Goal: Task Accomplishment & Management: Manage account settings

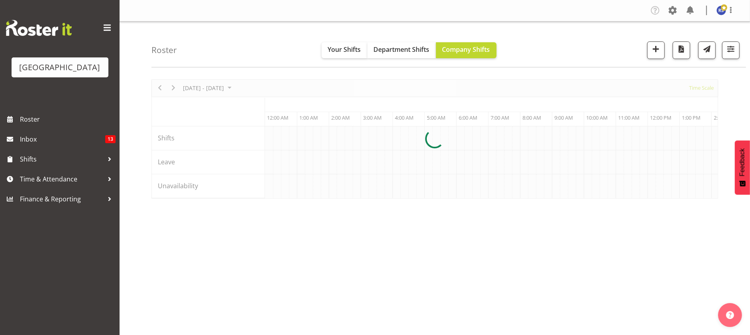
scroll to position [0, 765]
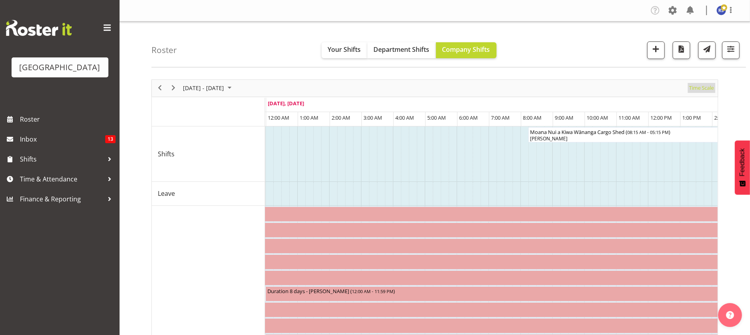
click at [701, 90] on span "Time Scale" at bounding box center [702, 88] width 26 height 10
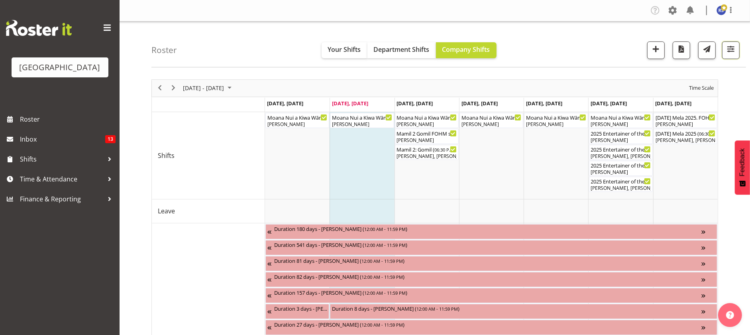
click at [734, 54] on button "button" at bounding box center [731, 50] width 18 height 18
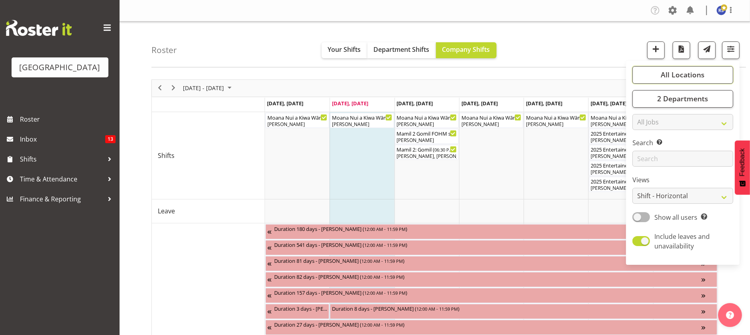
click at [699, 76] on span "All Locations" at bounding box center [683, 75] width 44 height 10
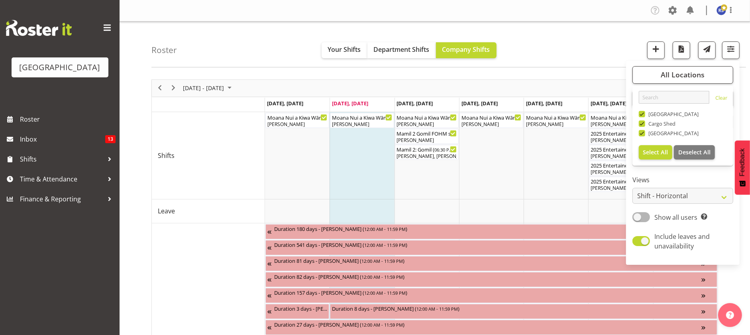
click at [666, 114] on span "[GEOGRAPHIC_DATA]" at bounding box center [672, 114] width 54 height 6
click at [644, 114] on input "[GEOGRAPHIC_DATA]" at bounding box center [641, 113] width 5 height 5
checkbox input "false"
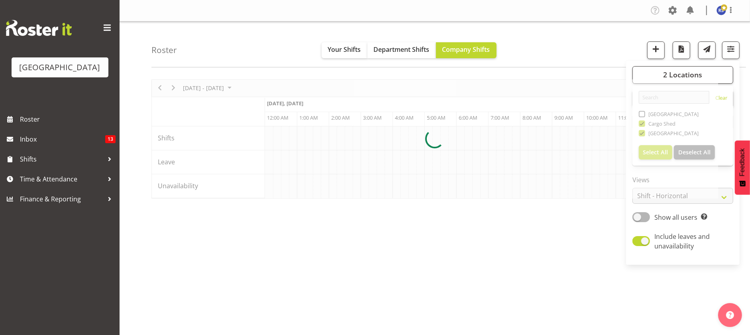
click at [663, 123] on div at bounding box center [434, 138] width 567 height 119
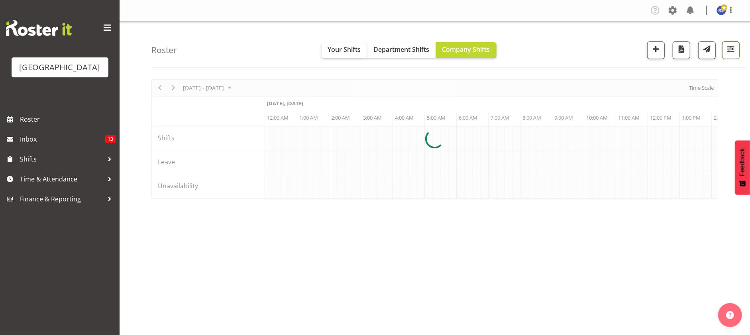
click at [731, 49] on span "button" at bounding box center [731, 49] width 10 height 10
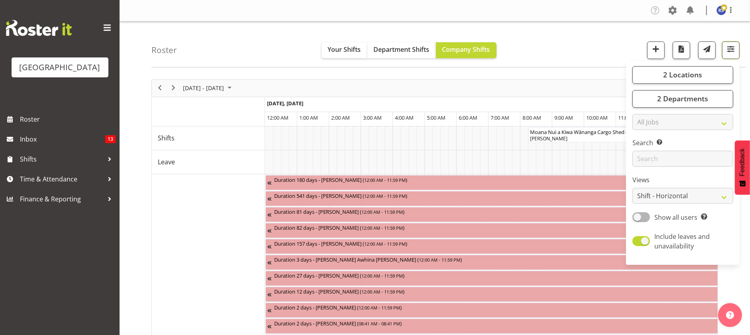
click at [731, 49] on span "button" at bounding box center [731, 49] width 10 height 10
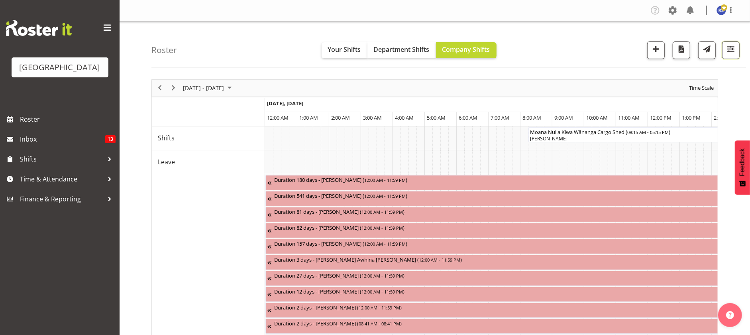
click at [731, 49] on span "button" at bounding box center [731, 49] width 10 height 10
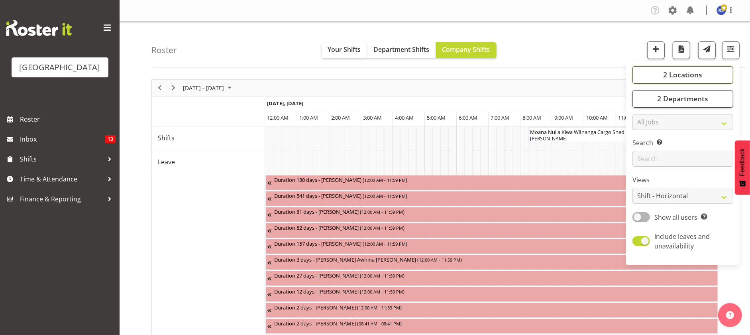
click at [692, 76] on span "2 Locations" at bounding box center [682, 75] width 39 height 10
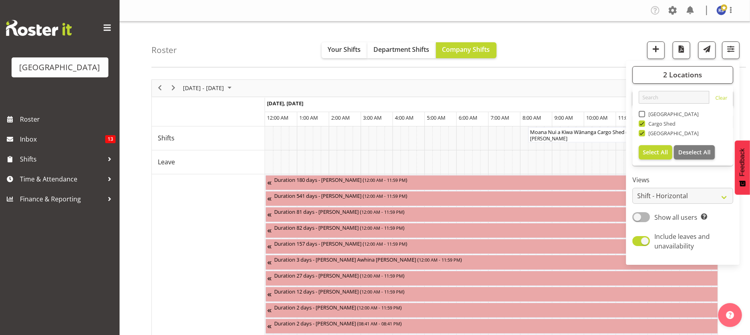
click at [653, 125] on span "Cargo Shed" at bounding box center [660, 123] width 31 height 6
click at [644, 125] on input "Cargo Shed" at bounding box center [641, 123] width 5 height 5
checkbox input "false"
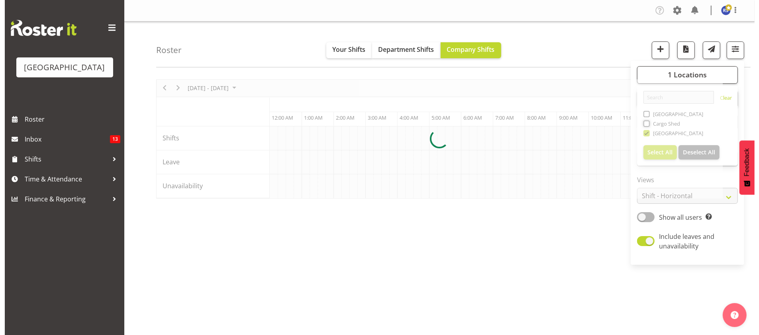
scroll to position [0, 765]
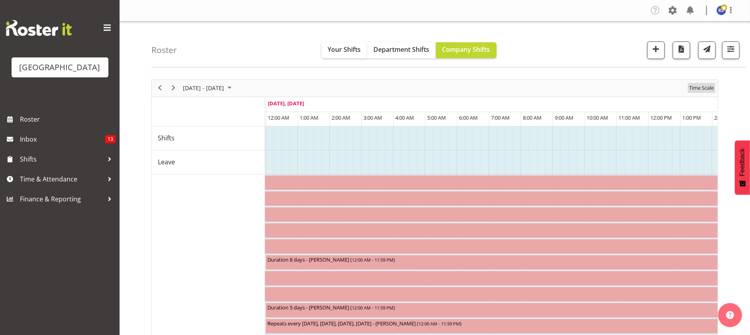
click at [701, 87] on span "Time Scale" at bounding box center [702, 88] width 26 height 10
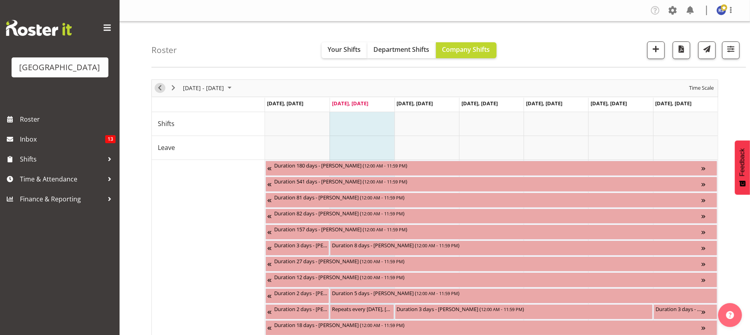
click at [157, 85] on span "Previous" at bounding box center [160, 88] width 10 height 10
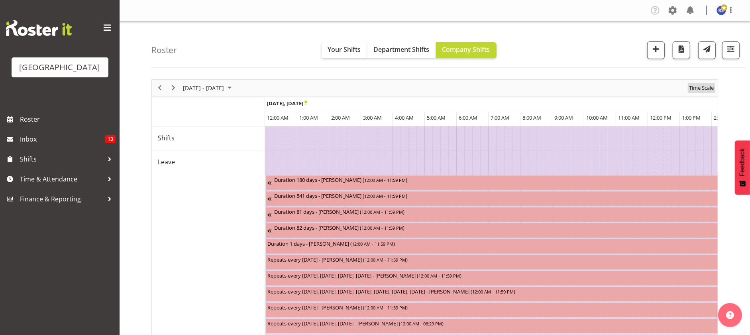
click at [695, 89] on span "Time Scale" at bounding box center [702, 88] width 26 height 10
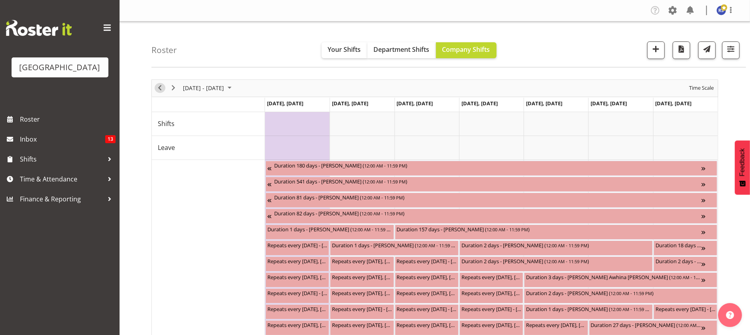
click at [160, 90] on span "Previous" at bounding box center [160, 88] width 10 height 10
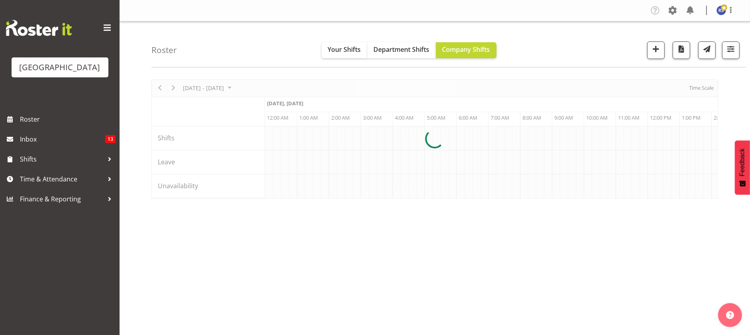
click at [701, 91] on div at bounding box center [434, 138] width 567 height 119
click at [411, 51] on span "Department Shifts" at bounding box center [402, 49] width 56 height 9
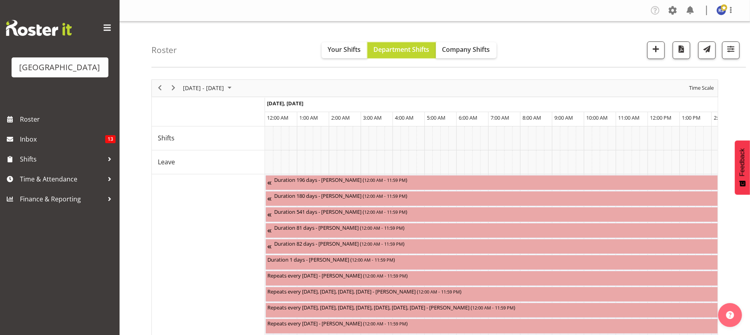
click at [411, 51] on span "Department Shifts" at bounding box center [402, 49] width 56 height 9
click at [704, 87] on span "Time Scale" at bounding box center [702, 88] width 26 height 10
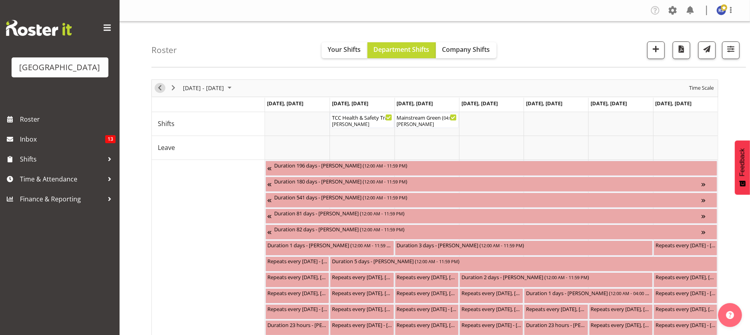
click at [157, 89] on span "Previous" at bounding box center [160, 88] width 10 height 10
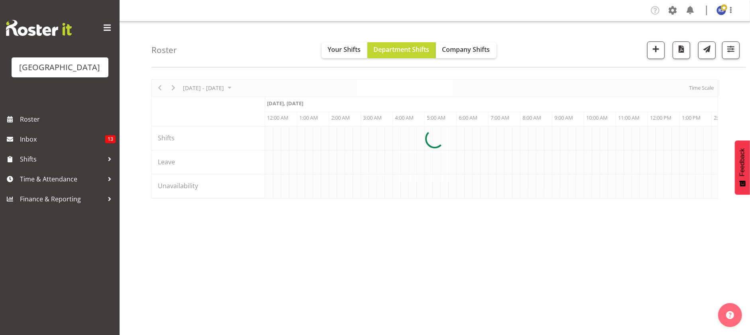
click at [694, 89] on div at bounding box center [434, 138] width 567 height 119
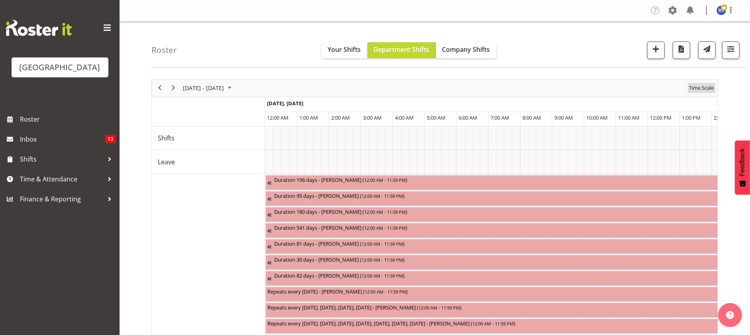
click at [694, 87] on span "Time Scale" at bounding box center [702, 88] width 26 height 10
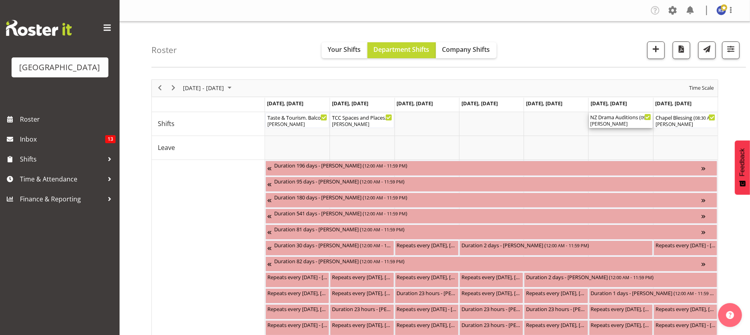
click at [622, 122] on div "[PERSON_NAME]" at bounding box center [621, 123] width 61 height 7
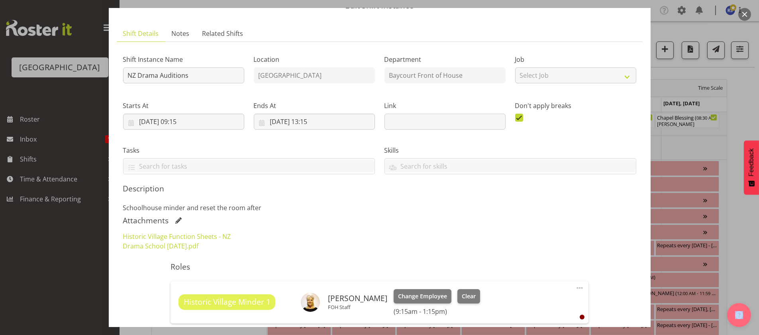
scroll to position [43, 0]
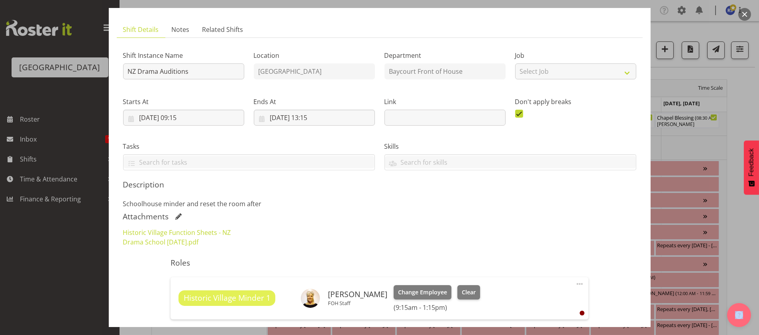
click at [161, 230] on link "Historic Village Function Sheets - NZ Drama School [DATE].pdf" at bounding box center [177, 237] width 108 height 18
click at [471, 24] on ul "Shift Details Notes Related Shifts" at bounding box center [380, 30] width 526 height 16
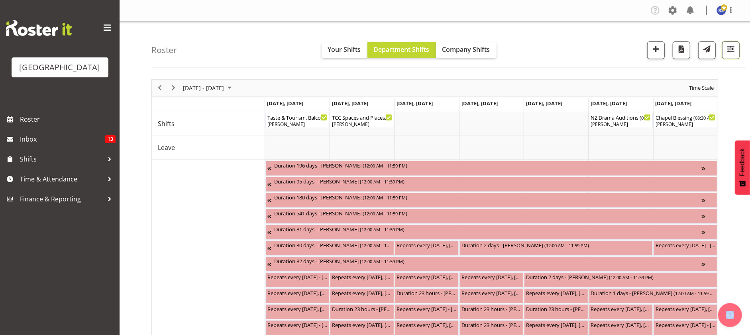
click at [726, 48] on span "button" at bounding box center [731, 49] width 10 height 10
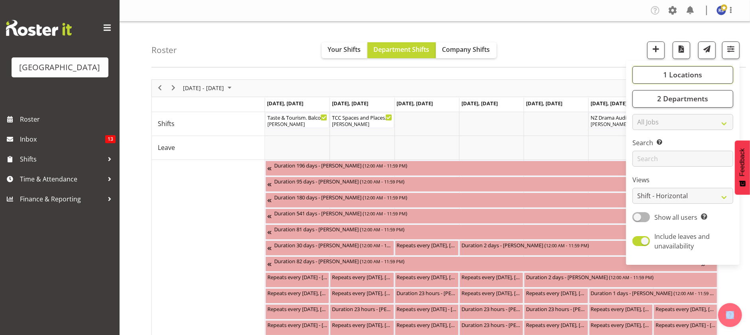
click at [698, 69] on button "1 Locations" at bounding box center [683, 75] width 101 height 18
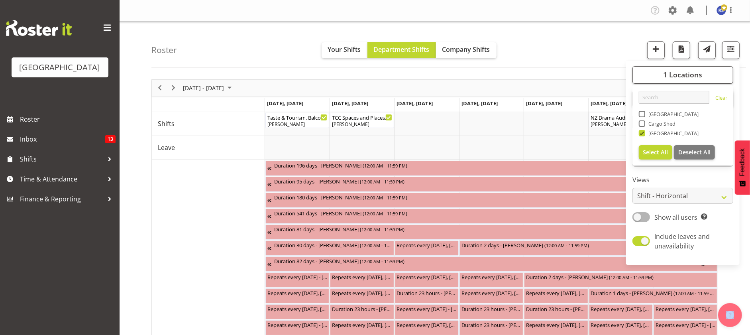
click at [670, 111] on span "[GEOGRAPHIC_DATA]" at bounding box center [672, 114] width 54 height 6
click at [644, 111] on input "[GEOGRAPHIC_DATA]" at bounding box center [641, 113] width 5 height 5
checkbox input "true"
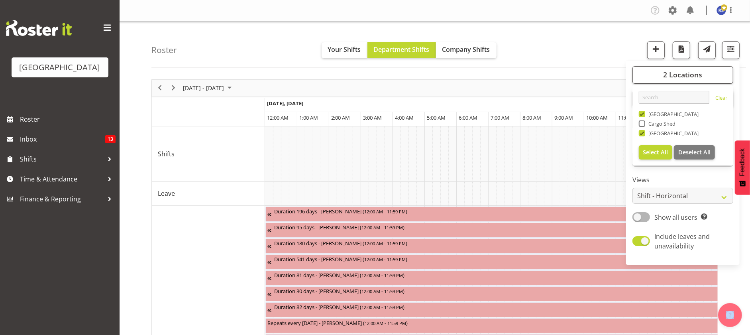
click at [645, 126] on span at bounding box center [642, 123] width 6 height 6
click at [644, 126] on input "Cargo Shed" at bounding box center [641, 123] width 5 height 5
checkbox input "true"
click at [644, 243] on span at bounding box center [642, 241] width 18 height 10
click at [638, 243] on input "Include leaves and unavailability" at bounding box center [635, 240] width 5 height 5
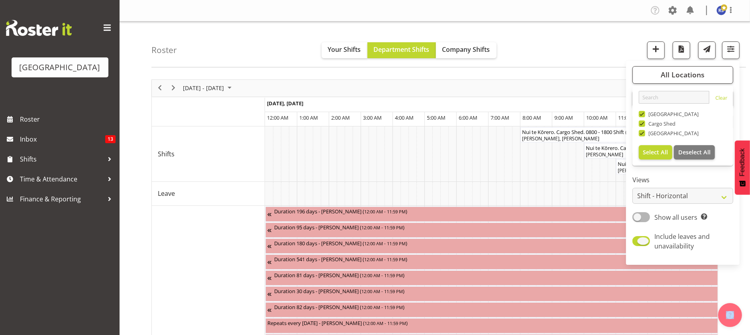
checkbox input "false"
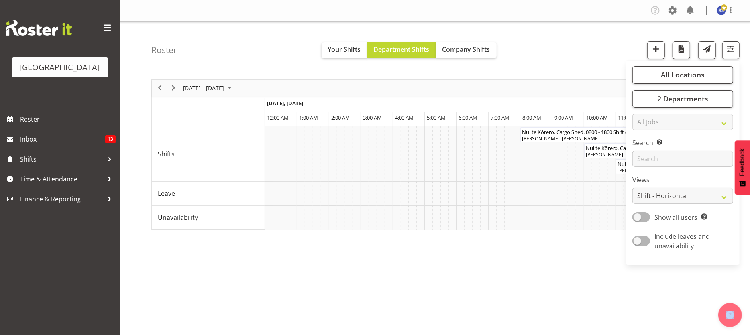
click at [584, 273] on div "[DATE] - [DATE] [DATE] Day Week Fortnight Month calendar Month Agenda Time Scal…" at bounding box center [450, 232] width 599 height 319
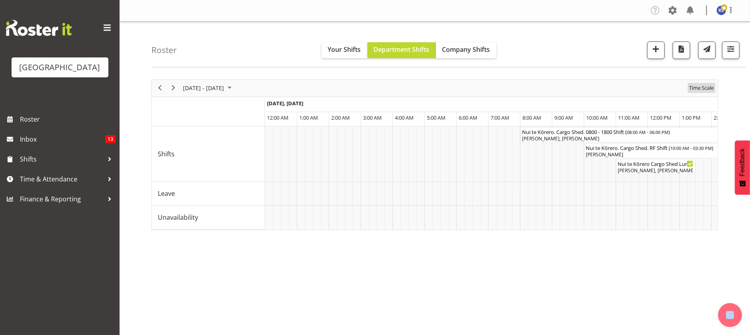
click at [698, 89] on span "Time Scale" at bounding box center [702, 88] width 26 height 10
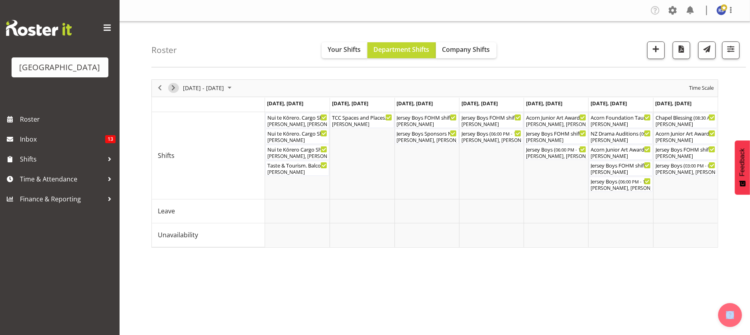
click at [173, 83] on span "Next" at bounding box center [174, 88] width 10 height 10
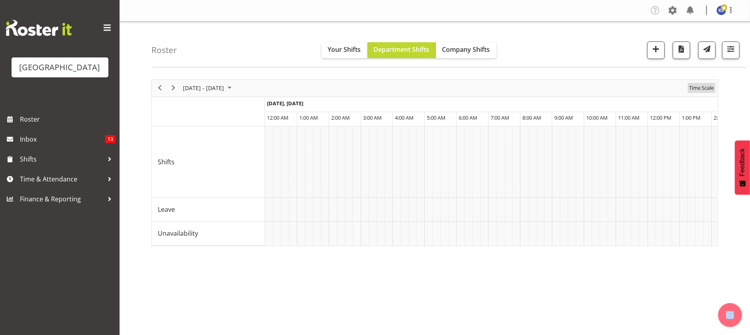
click at [707, 87] on span "Time Scale" at bounding box center [702, 88] width 26 height 10
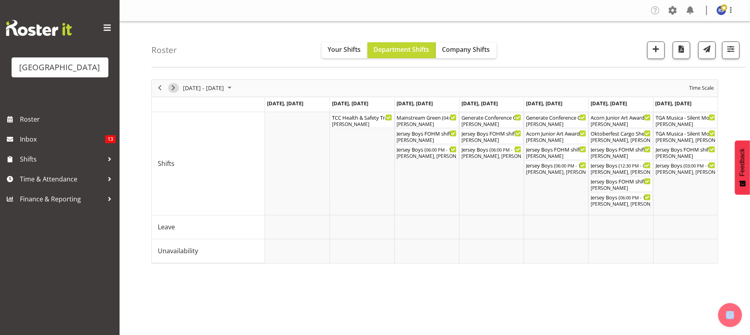
click at [173, 85] on span "Next" at bounding box center [174, 88] width 10 height 10
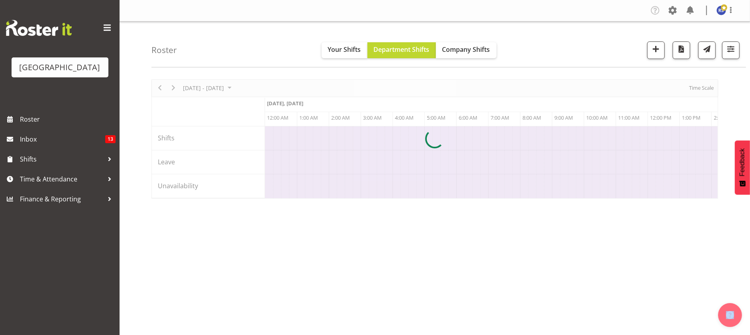
click at [698, 85] on div at bounding box center [434, 138] width 567 height 119
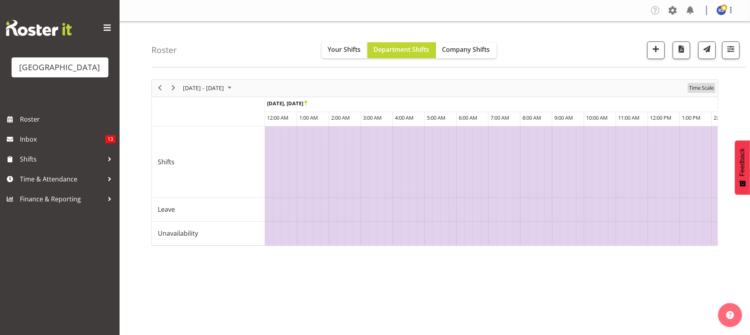
click at [698, 87] on span "Time Scale" at bounding box center [702, 88] width 26 height 10
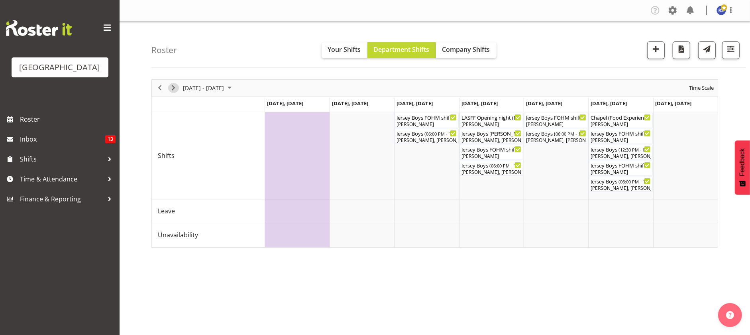
click at [174, 89] on span "Next" at bounding box center [174, 88] width 10 height 10
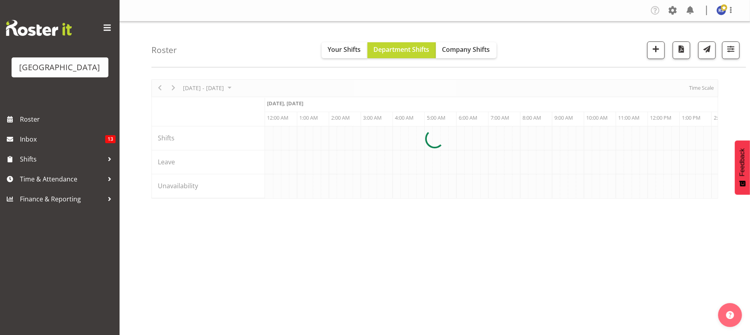
click at [697, 90] on div at bounding box center [434, 138] width 567 height 119
click at [697, 89] on div at bounding box center [434, 138] width 567 height 119
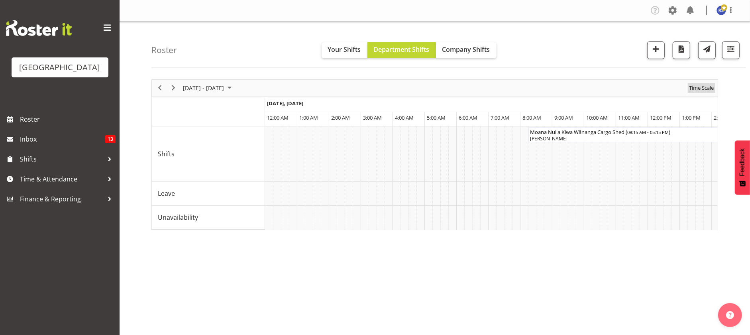
click at [697, 89] on span "Time Scale" at bounding box center [702, 88] width 26 height 10
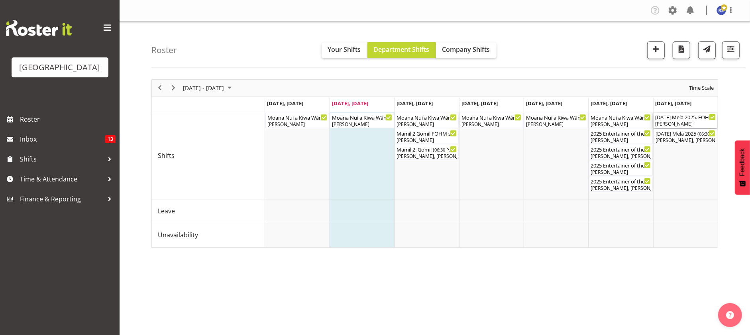
click at [677, 118] on div "[DATE] Mela 2025. FOHM Shift ( 05:45 PM - 11:45 PM )" at bounding box center [685, 117] width 61 height 8
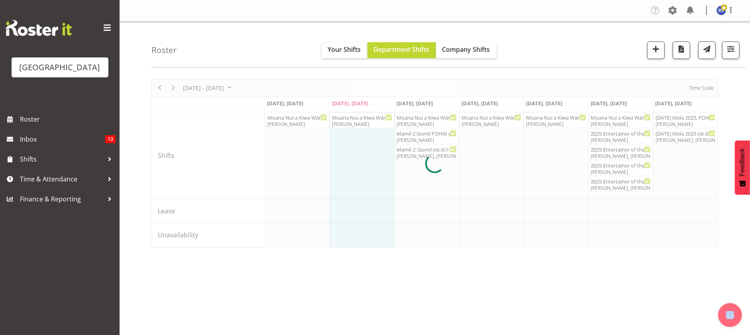
click at [677, 118] on div at bounding box center [434, 163] width 567 height 168
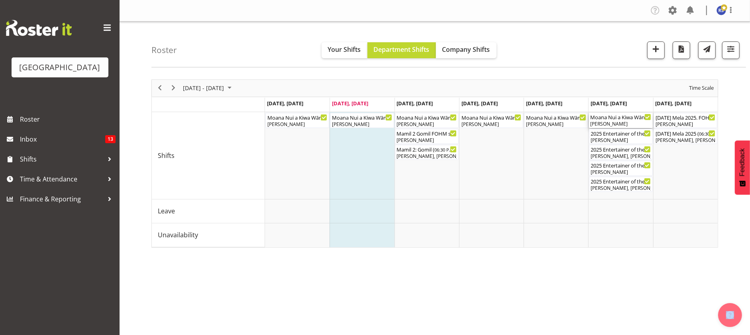
click at [622, 121] on div "[PERSON_NAME]" at bounding box center [621, 123] width 61 height 7
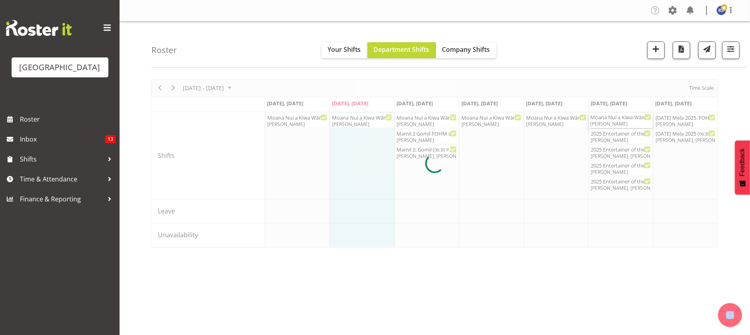
click at [622, 121] on div at bounding box center [434, 163] width 567 height 168
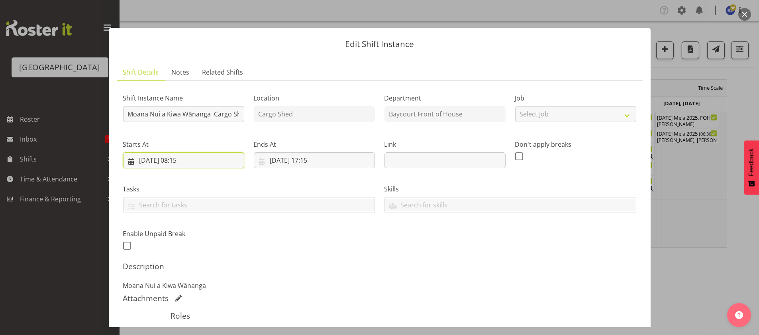
click at [208, 162] on input "[DATE] 08:15" at bounding box center [183, 160] width 121 height 16
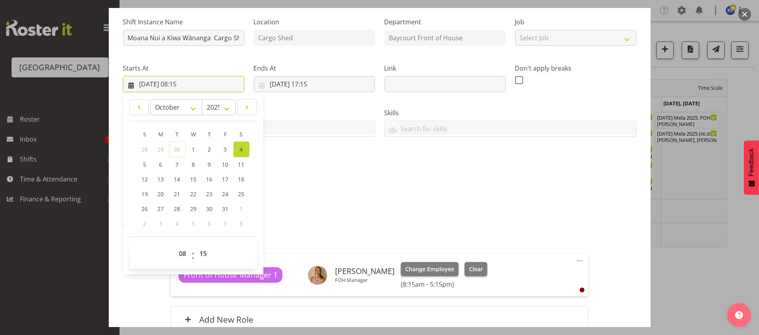
scroll to position [99, 0]
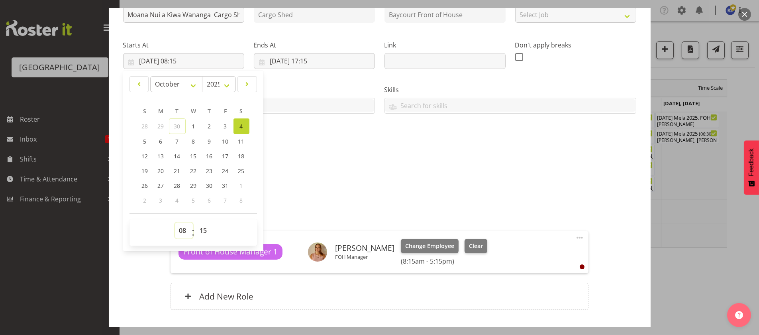
click at [178, 228] on select "00 01 02 03 04 05 06 07 08 09 10 11 12 13 14 15 16 17 18 19 20 21 22 23" at bounding box center [184, 230] width 18 height 16
select select "10"
click at [175, 222] on select "00 01 02 03 04 05 06 07 08 09 10 11 12 13 14 15 16 17 18 19 20 21 22 23" at bounding box center [184, 230] width 18 height 16
type input "[DATE] 10:15"
click at [203, 231] on select "00 01 02 03 04 05 06 07 08 09 10 11 12 13 14 15 16 17 18 19 20 21 22 23 24 25 2…" at bounding box center [205, 230] width 18 height 16
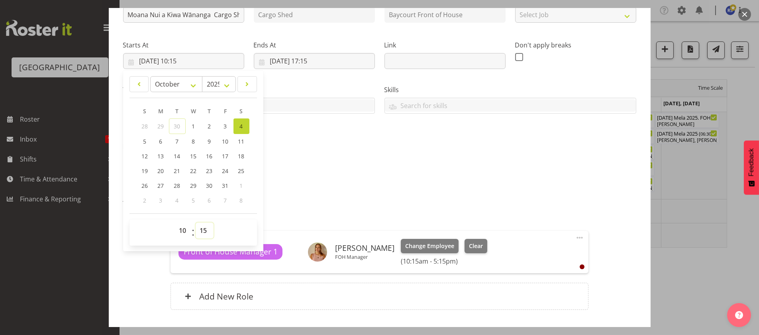
select select "0"
click at [196, 222] on select "00 01 02 03 04 05 06 07 08 09 10 11 12 13 14 15 16 17 18 19 20 21 22 23 24 25 2…" at bounding box center [205, 230] width 18 height 16
type input "[DATE] 10:00"
click at [298, 200] on div "Attachments" at bounding box center [379, 199] width 513 height 10
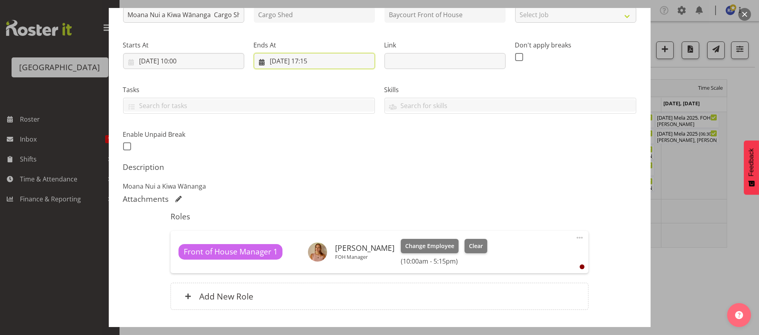
click at [314, 61] on input "[DATE] 17:15" at bounding box center [314, 61] width 121 height 16
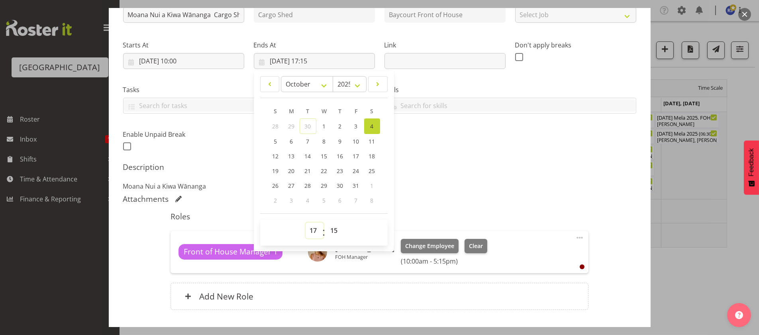
click at [308, 230] on select "00 01 02 03 04 05 06 07 08 09 10 11 12 13 14 15 16 17 18 19 20 21 22 23" at bounding box center [315, 230] width 18 height 16
select select "20"
click at [306, 222] on select "00 01 02 03 04 05 06 07 08 09 10 11 12 13 14 15 16 17 18 19 20 21 22 23" at bounding box center [315, 230] width 18 height 16
type input "[DATE] 20:15"
click at [332, 231] on select "00 01 02 03 04 05 06 07 08 09 10 11 12 13 14 15 16 17 18 19 20 21 22 23 24 25 2…" at bounding box center [336, 230] width 18 height 16
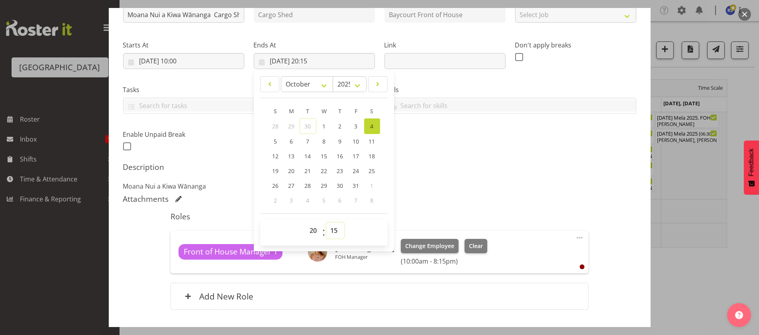
select select "30"
click at [327, 222] on select "00 01 02 03 04 05 06 07 08 09 10 11 12 13 14 15 16 17 18 19 20 21 22 23 24 25 2…" at bounding box center [336, 230] width 18 height 16
type input "[DATE] 20:30"
click at [341, 283] on div "Add New Role" at bounding box center [380, 296] width 418 height 27
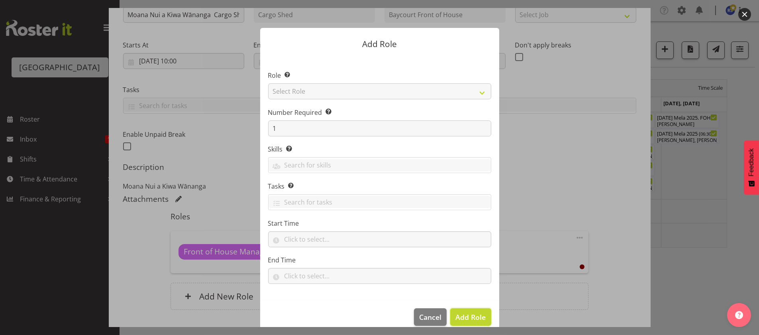
click at [464, 315] on span "Add Role" at bounding box center [471, 317] width 30 height 10
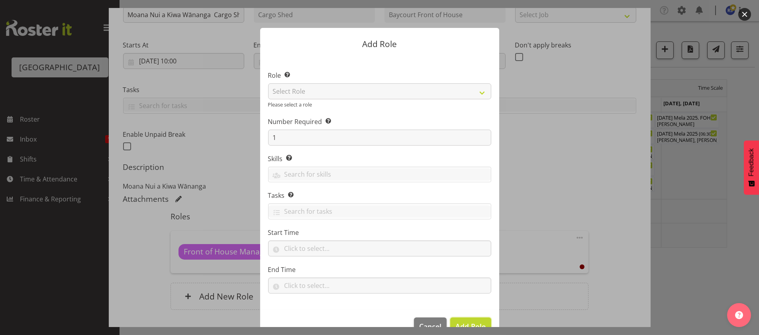
click at [463, 325] on span "Add Role" at bounding box center [471, 326] width 30 height 10
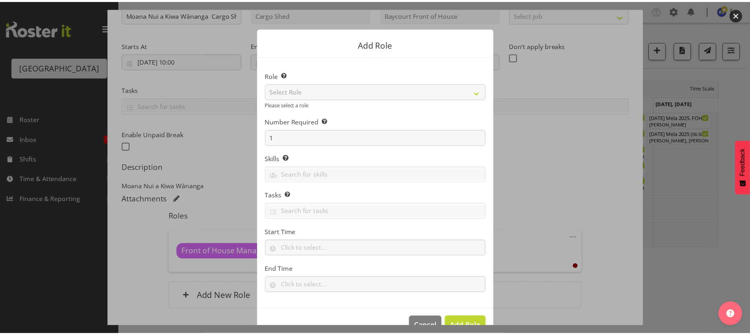
scroll to position [20, 0]
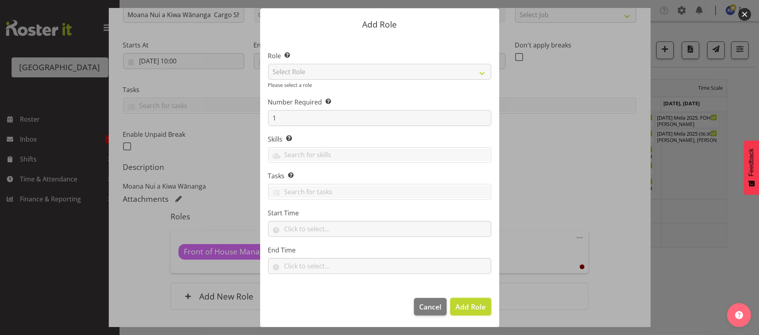
click at [472, 302] on span "Add Role" at bounding box center [471, 307] width 30 height 10
click at [423, 302] on span "Cancel" at bounding box center [430, 306] width 22 height 10
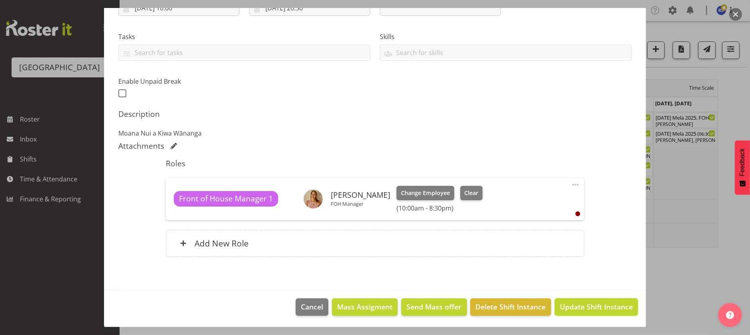
click at [599, 306] on span "Update Shift Instance" at bounding box center [596, 306] width 73 height 10
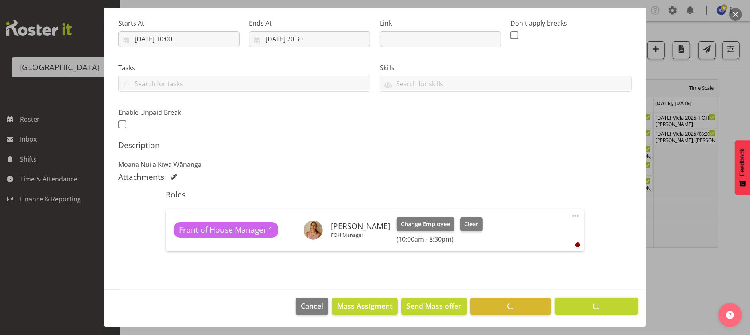
scroll to position [121, 0]
